Goal: Go to known website: Go to known website

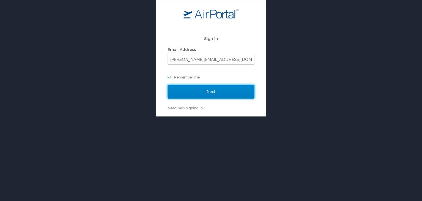
click at [205, 94] on input "Next" at bounding box center [211, 92] width 87 height 14
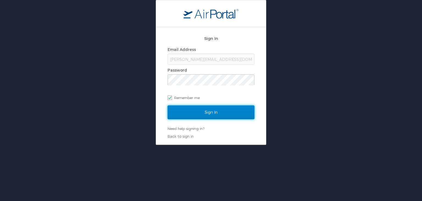
click at [208, 114] on input "Sign In" at bounding box center [211, 112] width 87 height 14
